Goal: Transaction & Acquisition: Purchase product/service

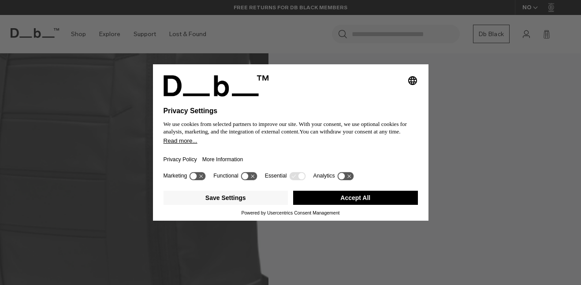
scroll to position [1108, 0]
click at [312, 194] on button "Accept All" at bounding box center [355, 198] width 125 height 14
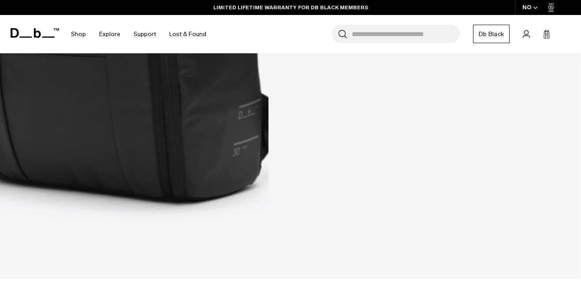
scroll to position [1343, 0]
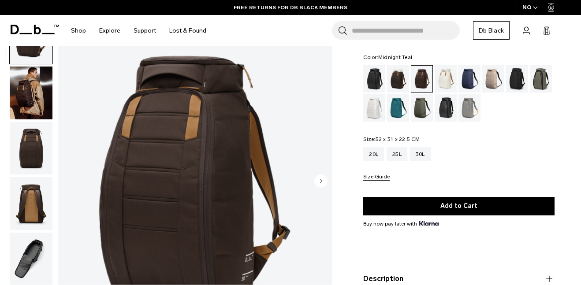
click at [394, 103] on div "Midnight Teal" at bounding box center [398, 107] width 22 height 27
